Goal: Task Accomplishment & Management: Use online tool/utility

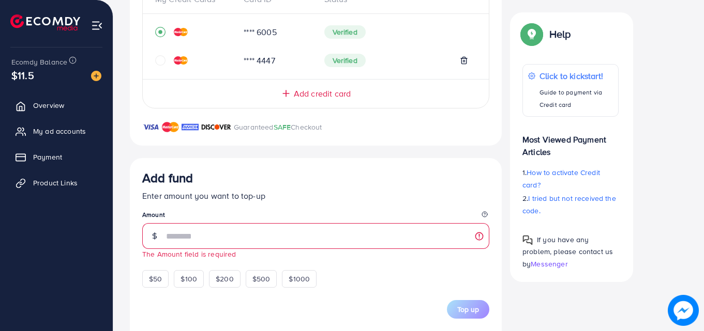
scroll to position [250, 0]
click at [84, 156] on link "Payment" at bounding box center [56, 157] width 97 height 21
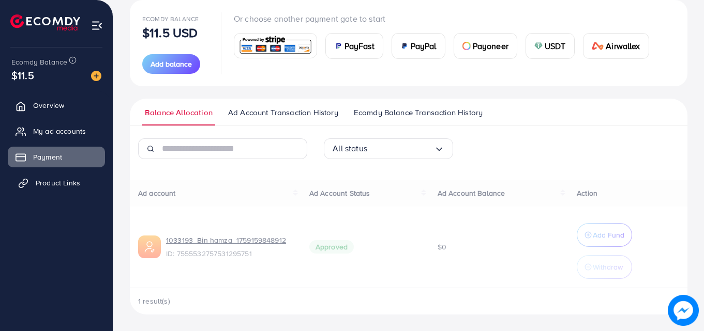
click at [81, 177] on link "Product Links" at bounding box center [56, 183] width 97 height 21
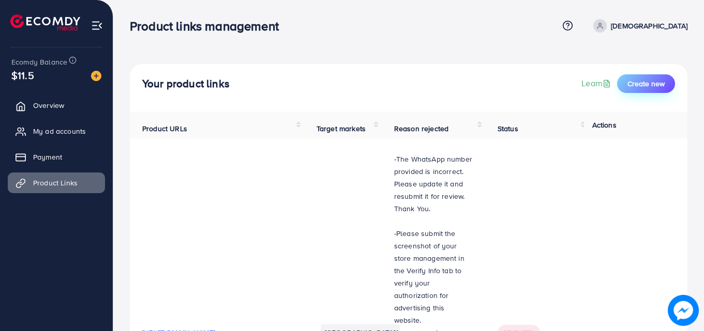
click at [639, 88] on span "Create new" at bounding box center [645, 84] width 37 height 10
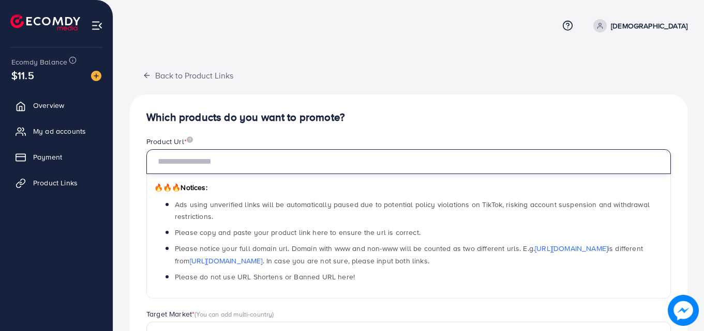
click at [318, 166] on input "text" at bounding box center [408, 161] width 524 height 25
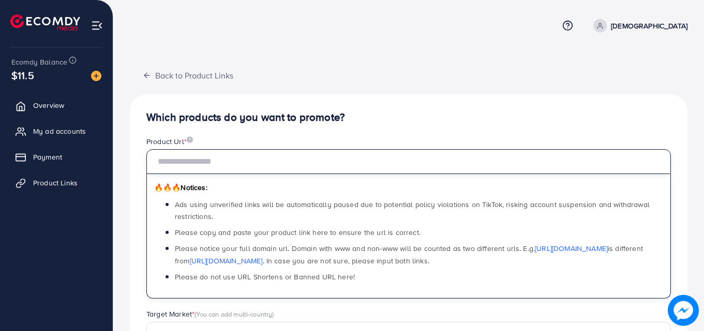
paste input "**********"
type input "**********"
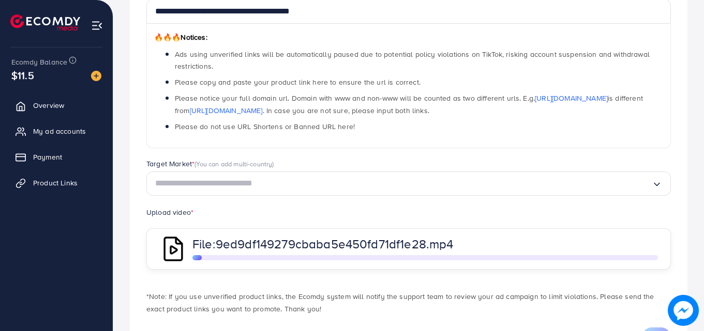
scroll to position [200, 0]
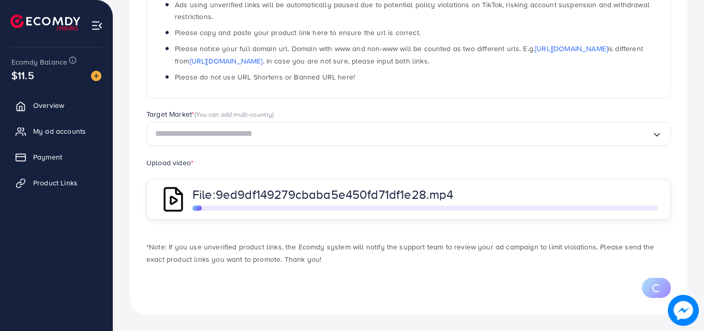
click at [425, 188] on span "9ed9df149279cbaba5e450fd71df1e28.mp4" at bounding box center [335, 195] width 238 height 18
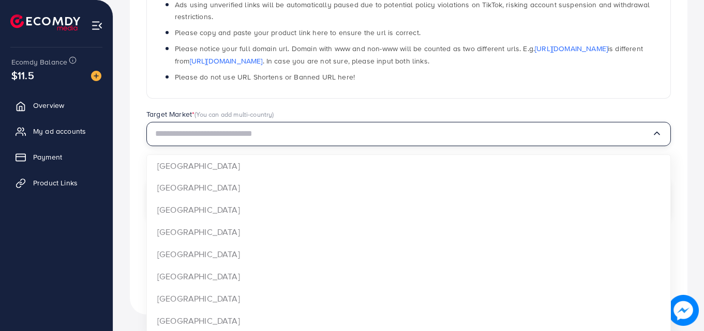
click at [409, 141] on input "Search for option" at bounding box center [403, 134] width 496 height 16
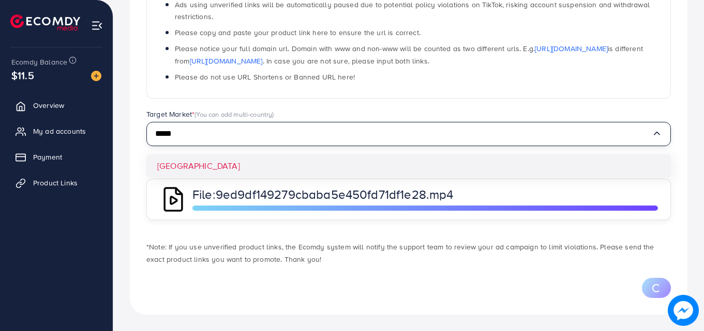
type input "*****"
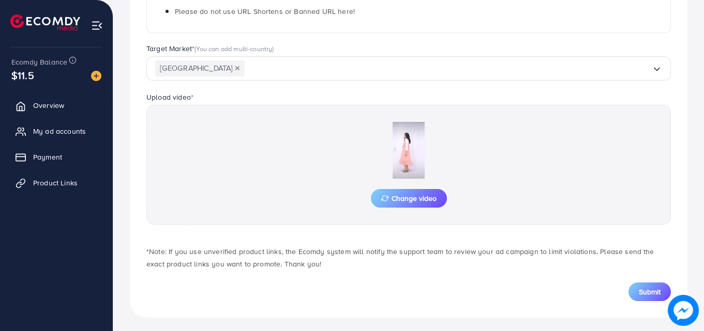
scroll to position [265, 0]
click at [641, 288] on span "Submit" at bounding box center [649, 292] width 22 height 10
click at [642, 288] on div "Submit" at bounding box center [408, 292] width 524 height 19
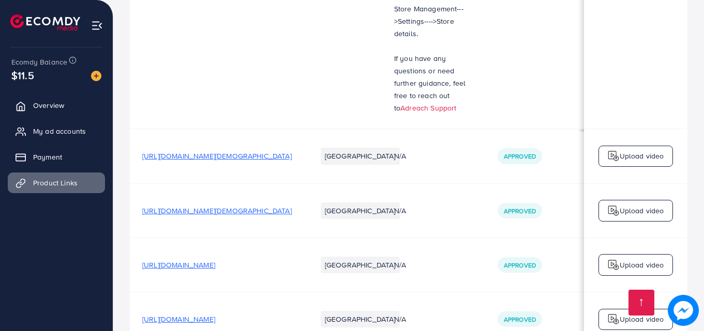
scroll to position [811, 0]
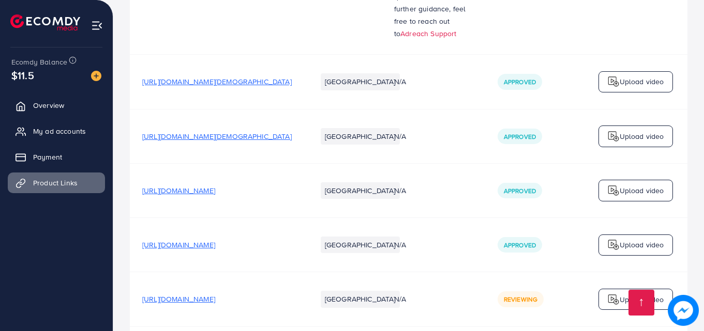
scroll to position [811, 0]
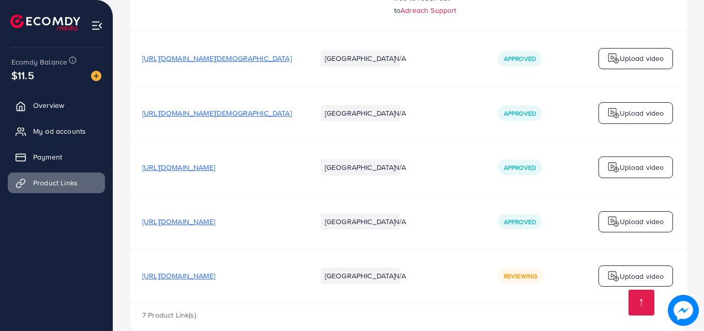
click at [193, 32] on td "[URL][DOMAIN_NAME][DEMOGRAPHIC_DATA]" at bounding box center [217, 59] width 174 height 54
